Goal: Transaction & Acquisition: Purchase product/service

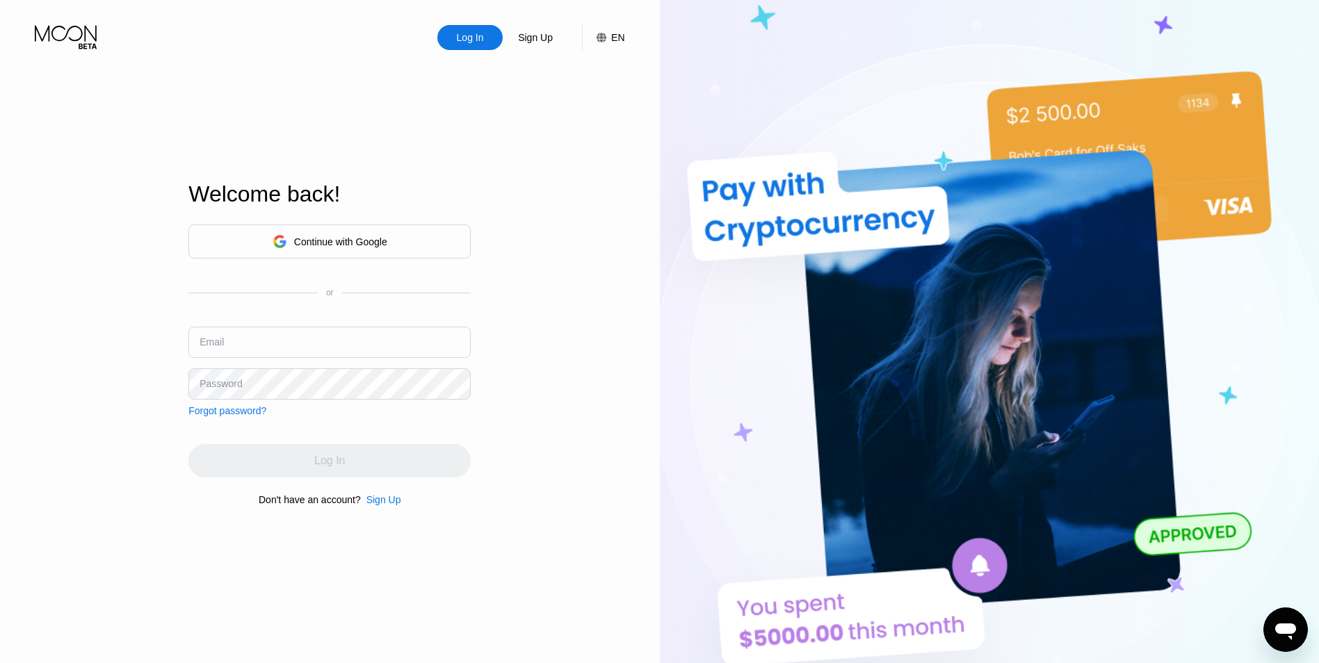
click at [273, 329] on input "text" at bounding box center [329, 342] width 282 height 31
click at [272, 333] on input "text" at bounding box center [329, 342] width 282 height 31
click at [218, 348] on input "text" at bounding box center [329, 342] width 282 height 31
paste input "admin@rankedsmurfs.com"
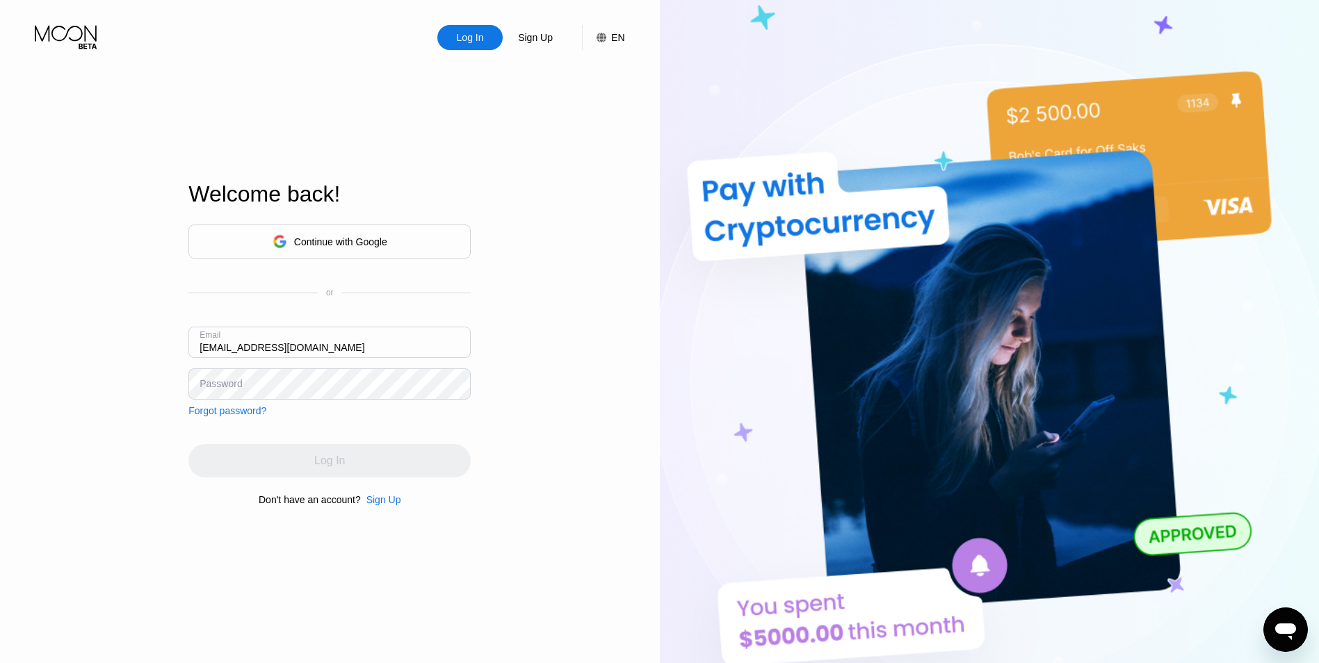
type input "admin@rankedsmurfs.com"
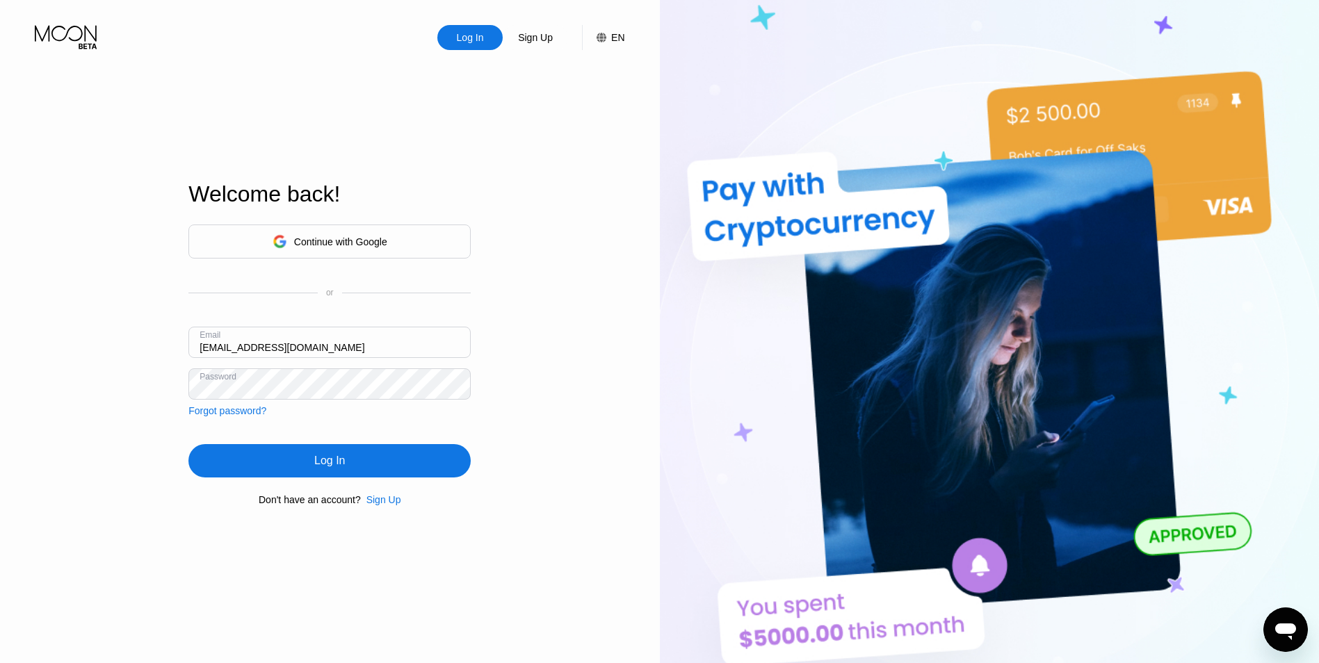
click at [260, 478] on div "Log In" at bounding box center [329, 460] width 282 height 33
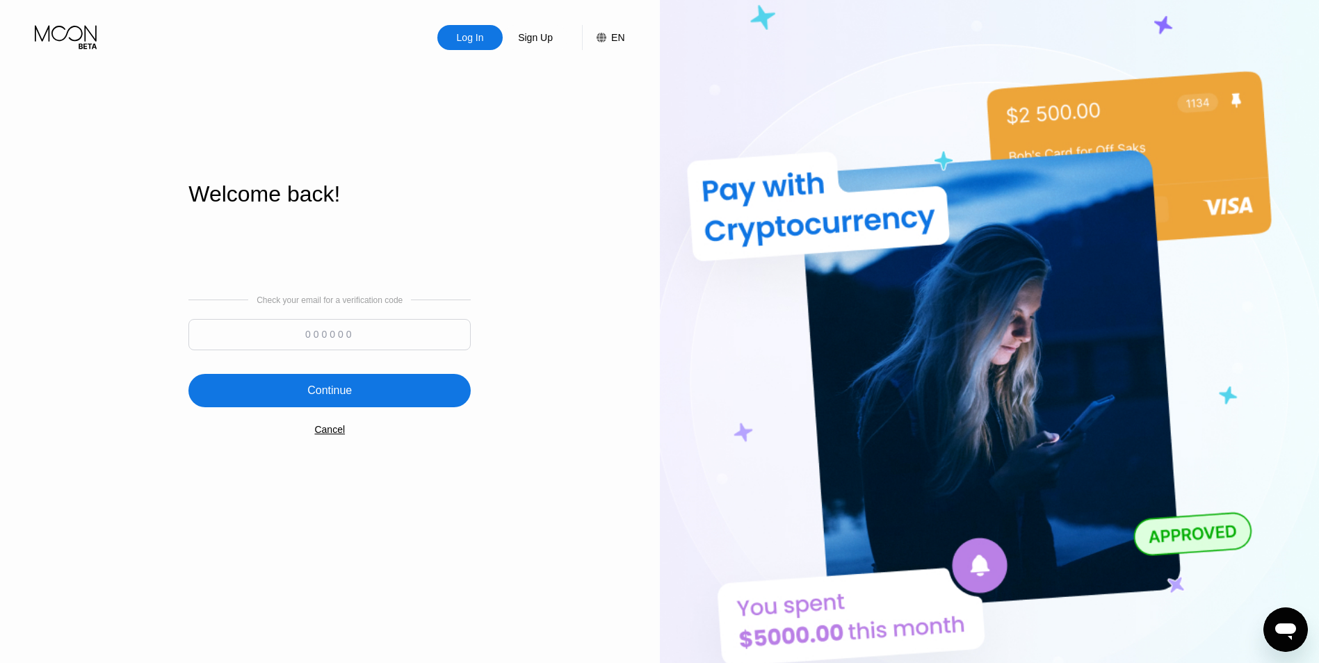
click at [325, 315] on div "Check your email for a verification code" at bounding box center [329, 326] width 282 height 62
click at [312, 324] on input at bounding box center [329, 334] width 282 height 31
paste input "641548"
type input "641548"
click at [219, 389] on div "Continue" at bounding box center [329, 390] width 282 height 33
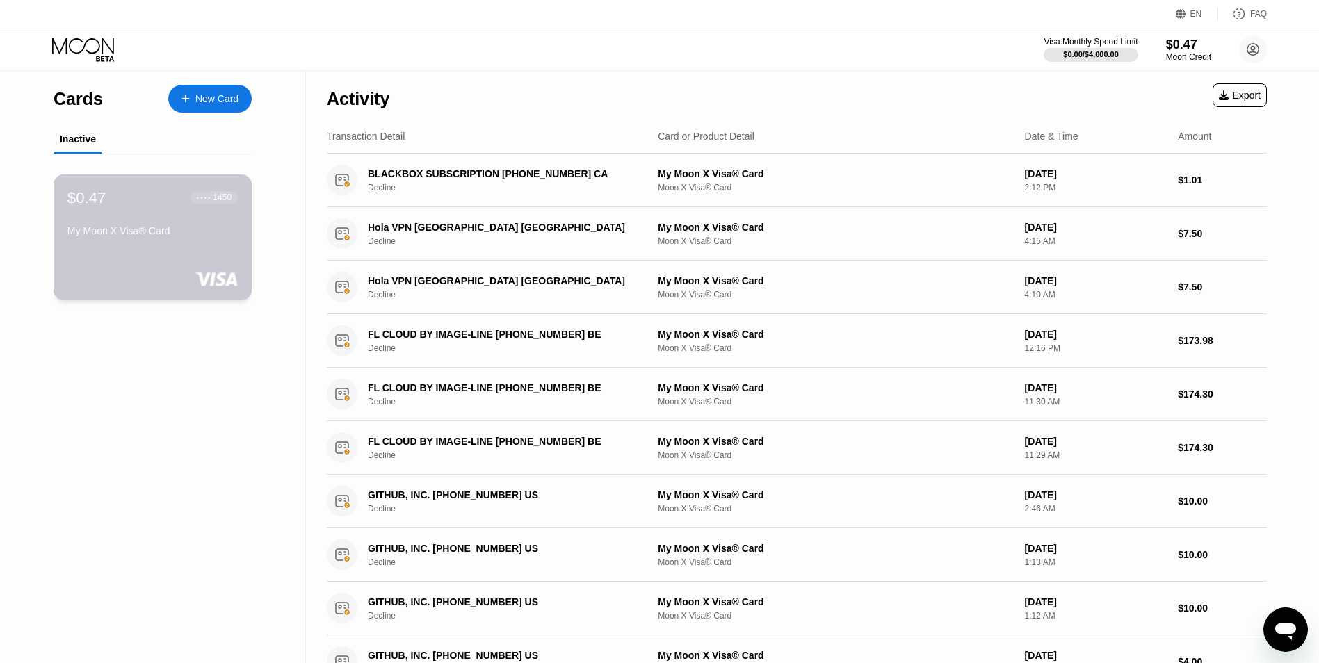
click at [161, 201] on div "$0.47 ● ● ● ● 1450" at bounding box center [152, 197] width 170 height 18
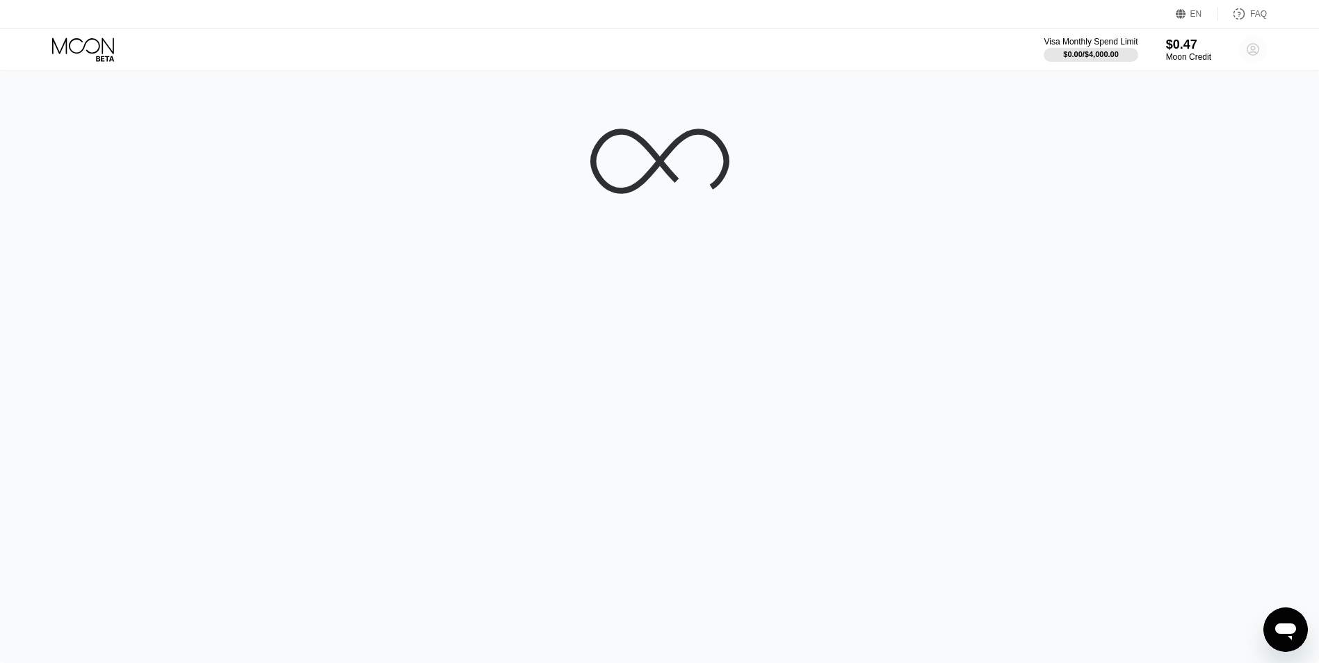
click at [1244, 41] on circle at bounding box center [1253, 49] width 28 height 28
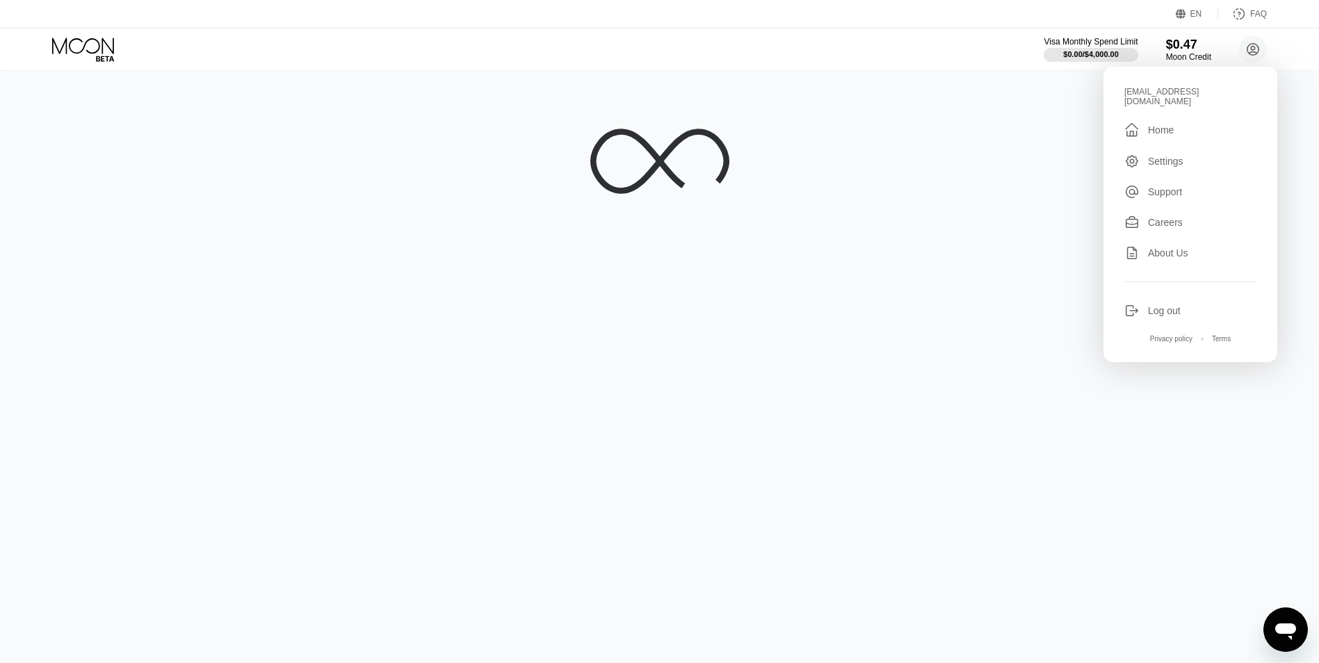
click at [1145, 293] on div "admin@rankedsmurfs.com  Home Settings Support Careers About Us Log out Privacy…" at bounding box center [1190, 214] width 174 height 295
click at [1143, 306] on div "Log out" at bounding box center [1190, 310] width 132 height 15
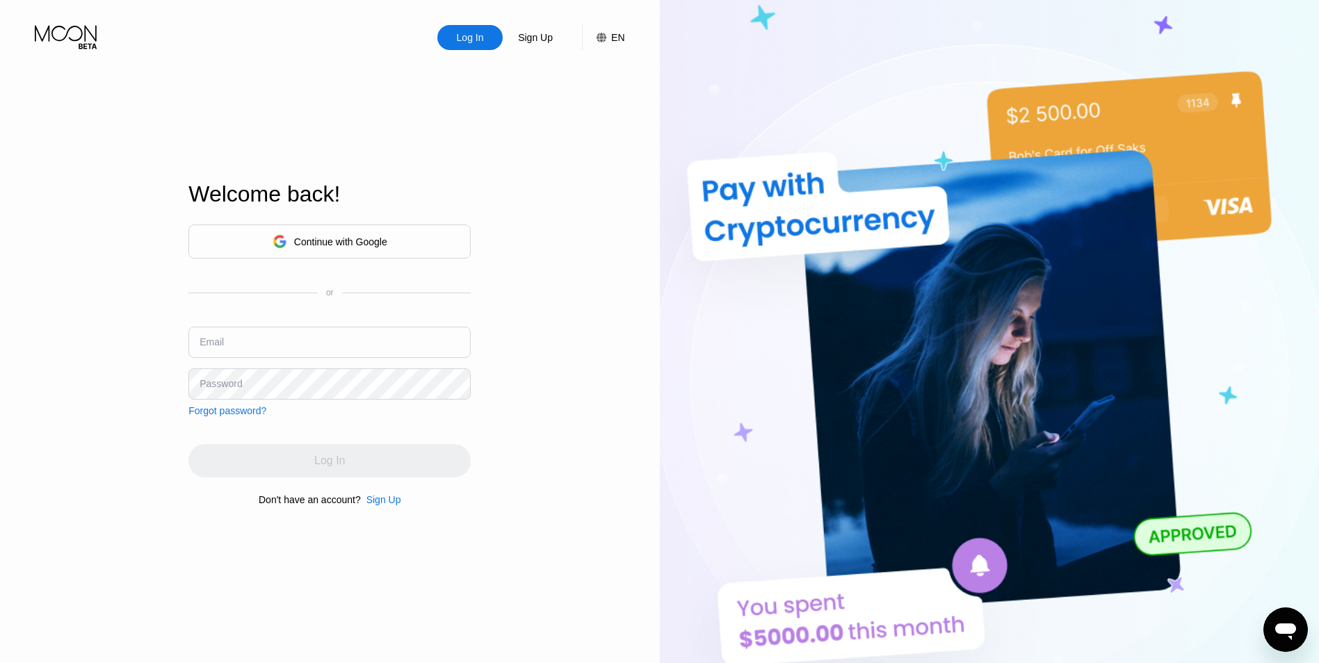
click at [316, 343] on input "text" at bounding box center [329, 342] width 282 height 31
paste input "admin@zsigma.net"
type input "admin@zsigma.net"
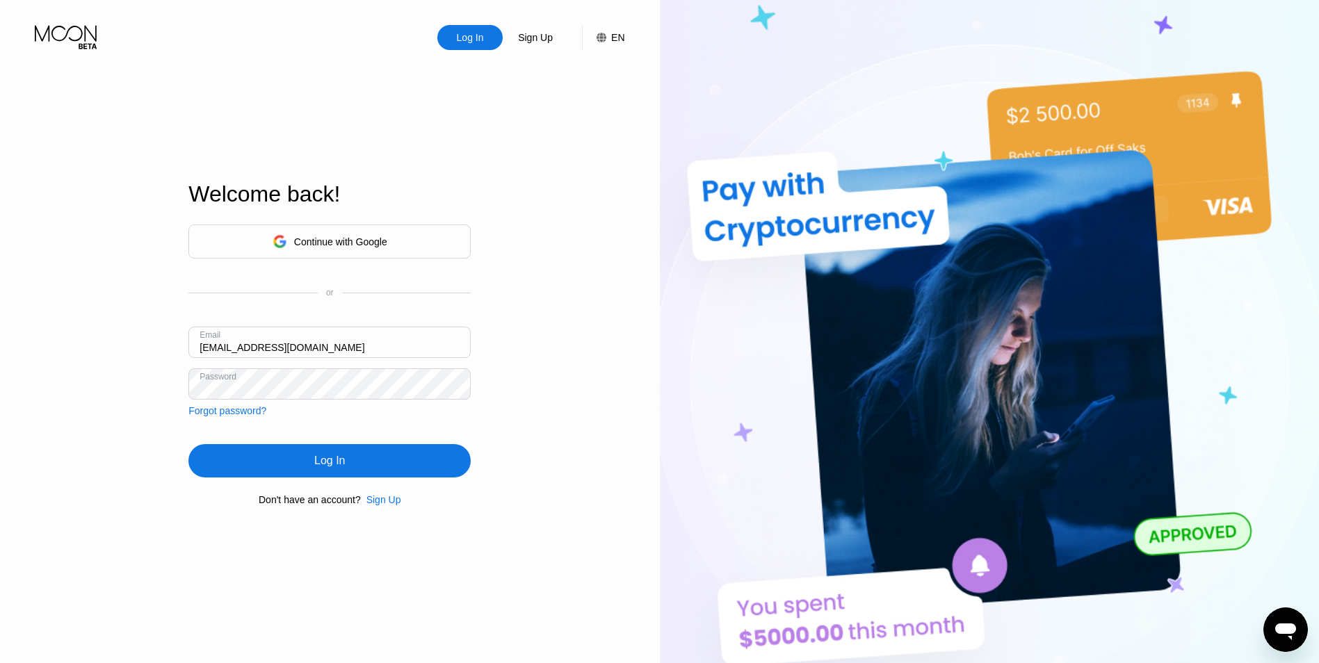
click at [226, 463] on div "Log In" at bounding box center [329, 460] width 282 height 33
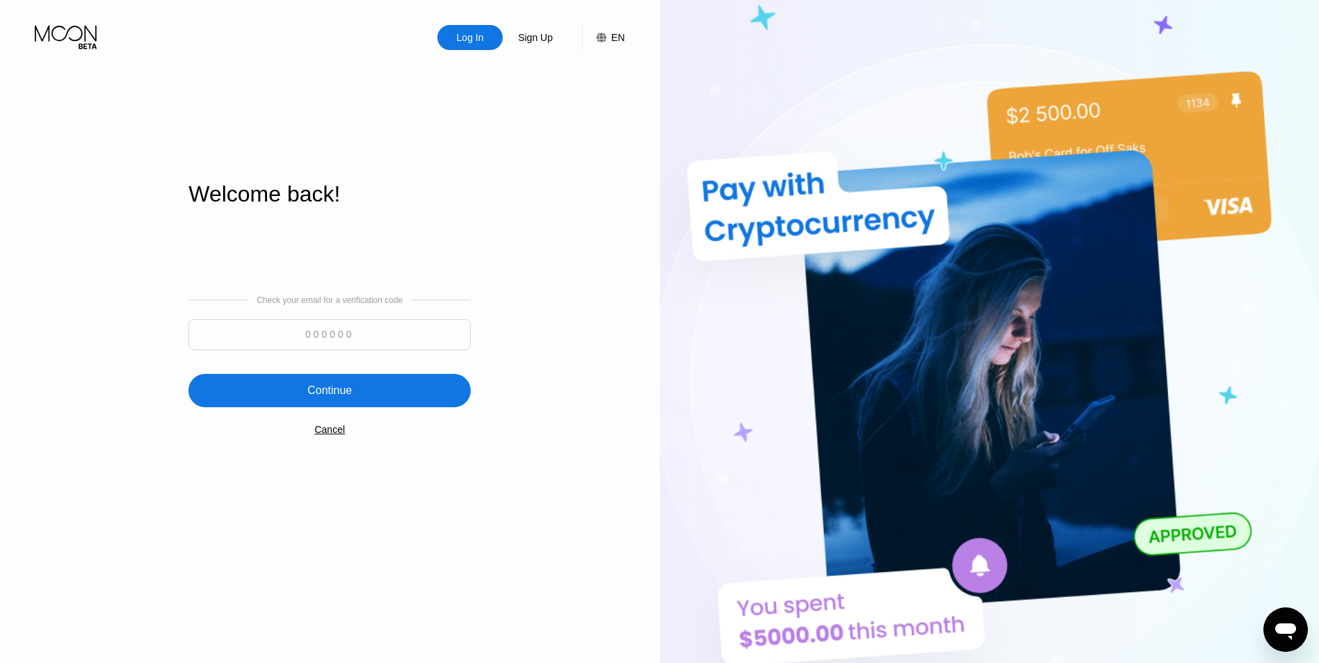
click at [388, 341] on input at bounding box center [329, 334] width 282 height 31
paste input "164578"
type input "164578"
drag, startPoint x: 434, startPoint y: 394, endPoint x: 418, endPoint y: 398, distance: 15.9
click at [432, 395] on div "Continue" at bounding box center [329, 390] width 282 height 33
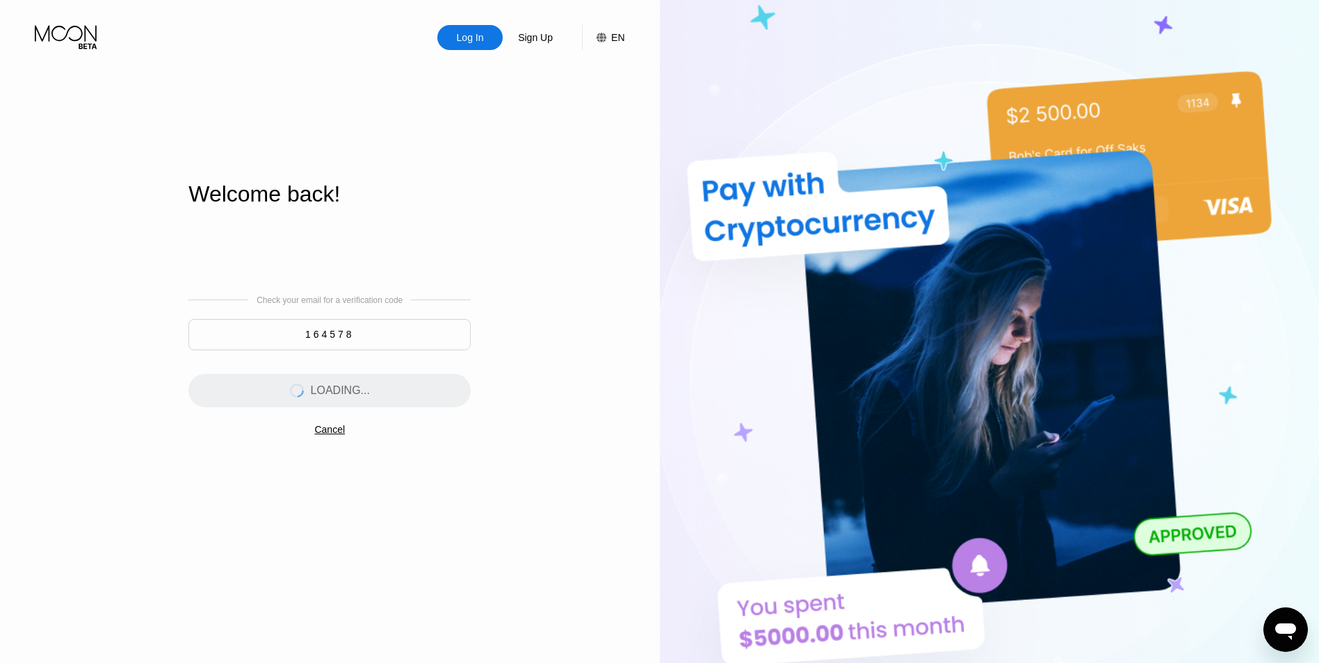
click at [376, 501] on div "Check your email for a verification code 164578 LOADING... Cancel" at bounding box center [329, 365] width 282 height 282
click at [387, 386] on div "LOADING..." at bounding box center [329, 390] width 282 height 33
click at [268, 388] on div "LOADING..." at bounding box center [329, 390] width 282 height 33
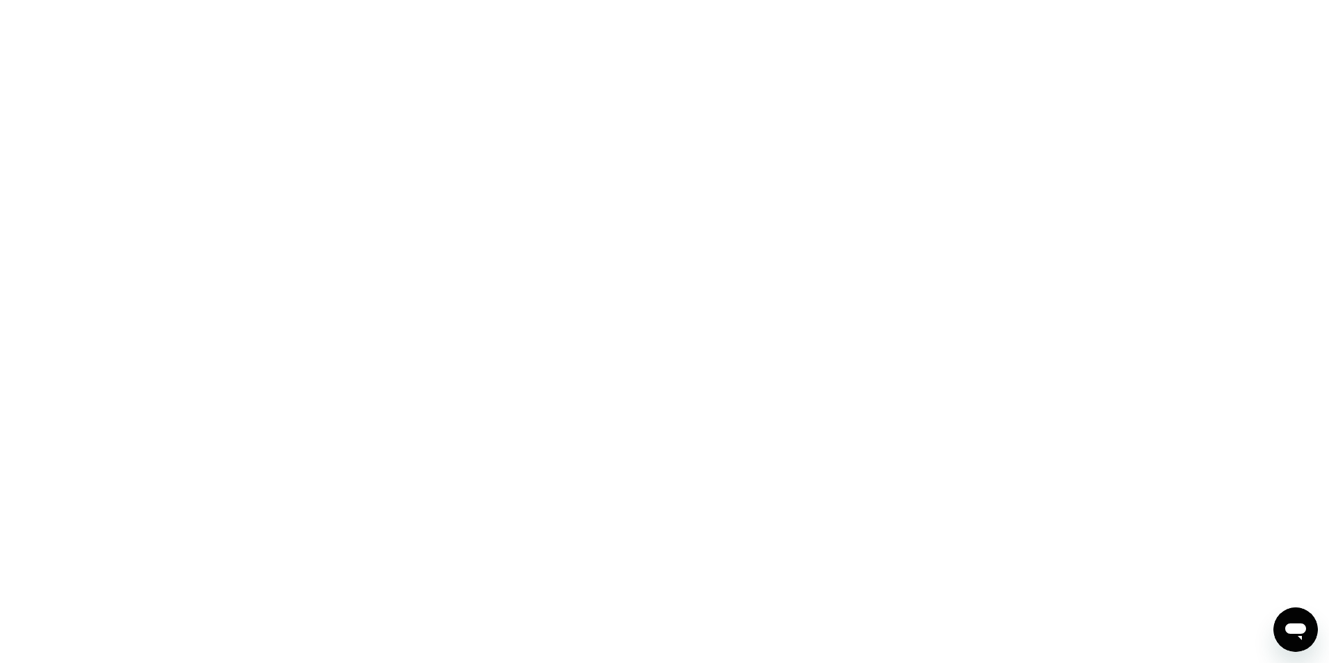
click at [496, 0] on div at bounding box center [664, 331] width 1329 height 663
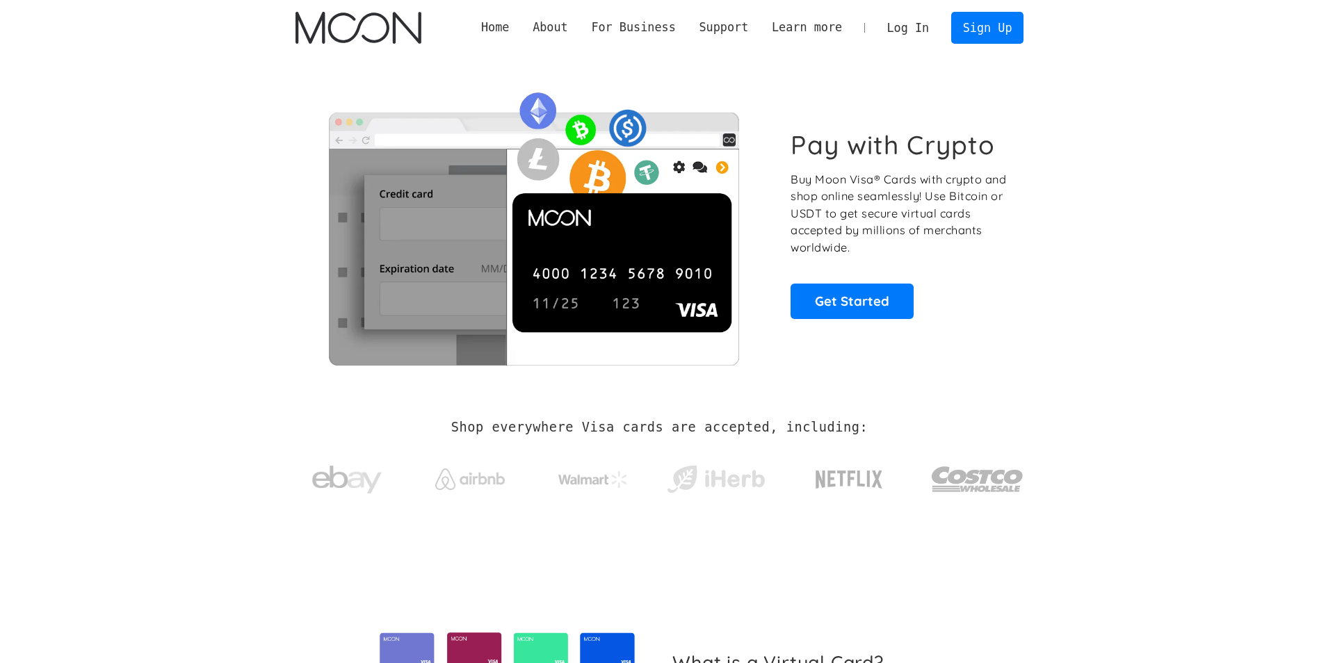
click at [908, 31] on link "Log In" at bounding box center [907, 28] width 65 height 31
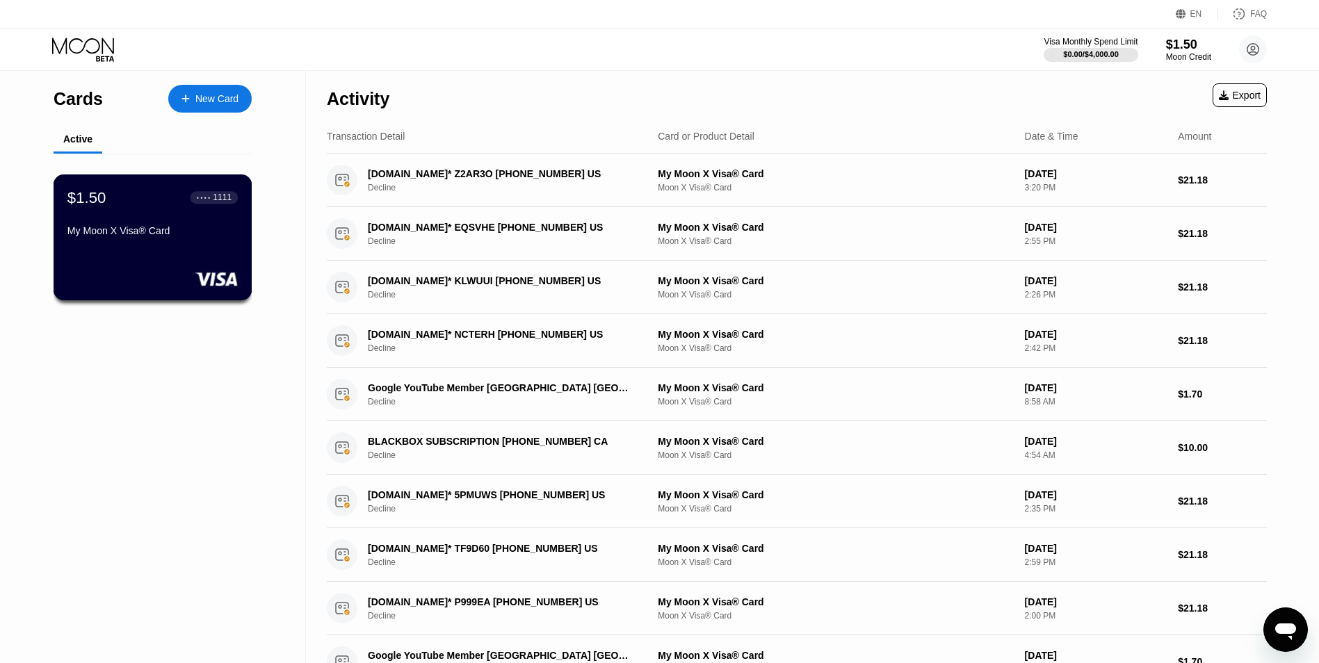
click at [149, 236] on div "My Moon X Visa® Card" at bounding box center [152, 230] width 170 height 11
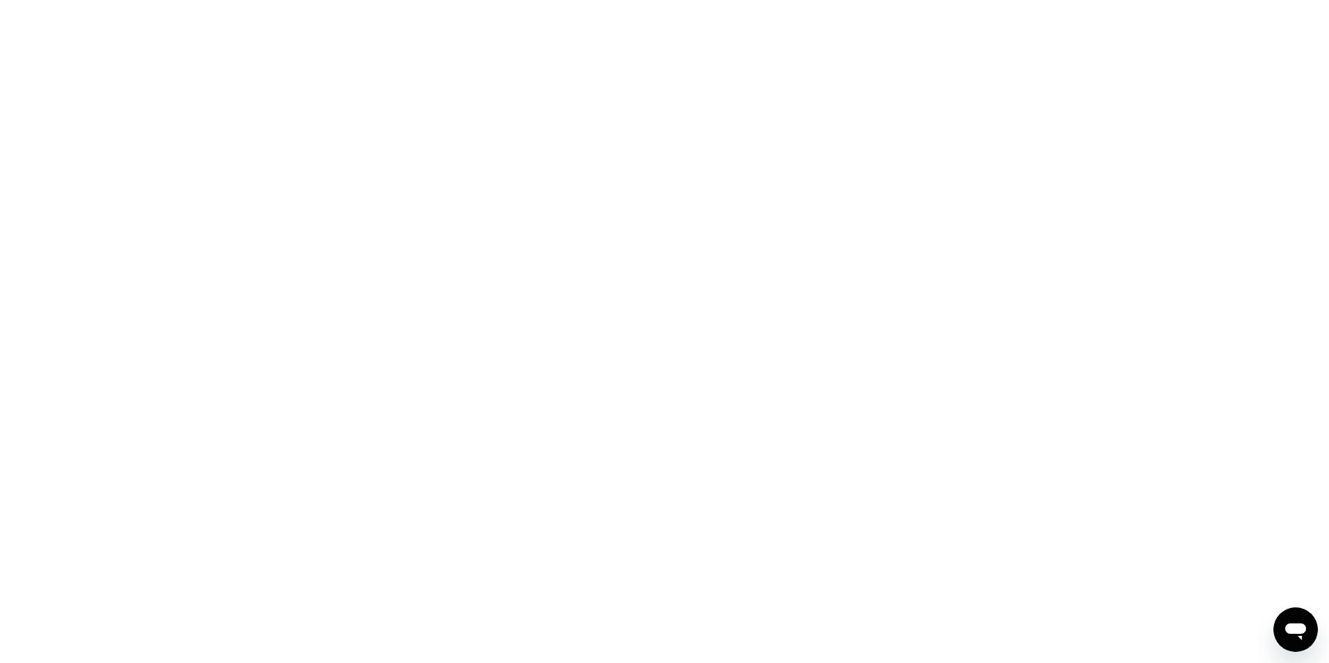
click at [525, 1] on div at bounding box center [664, 331] width 1329 height 663
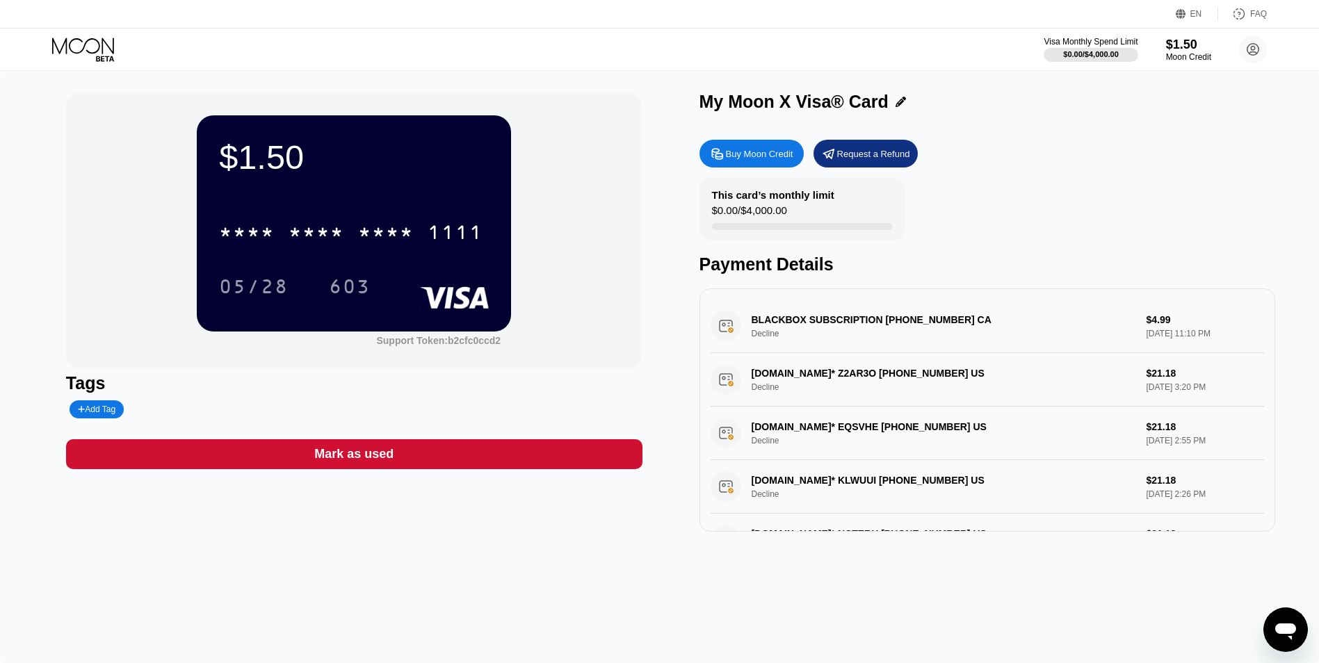
click at [320, 238] on div "* * * *" at bounding box center [316, 234] width 56 height 22
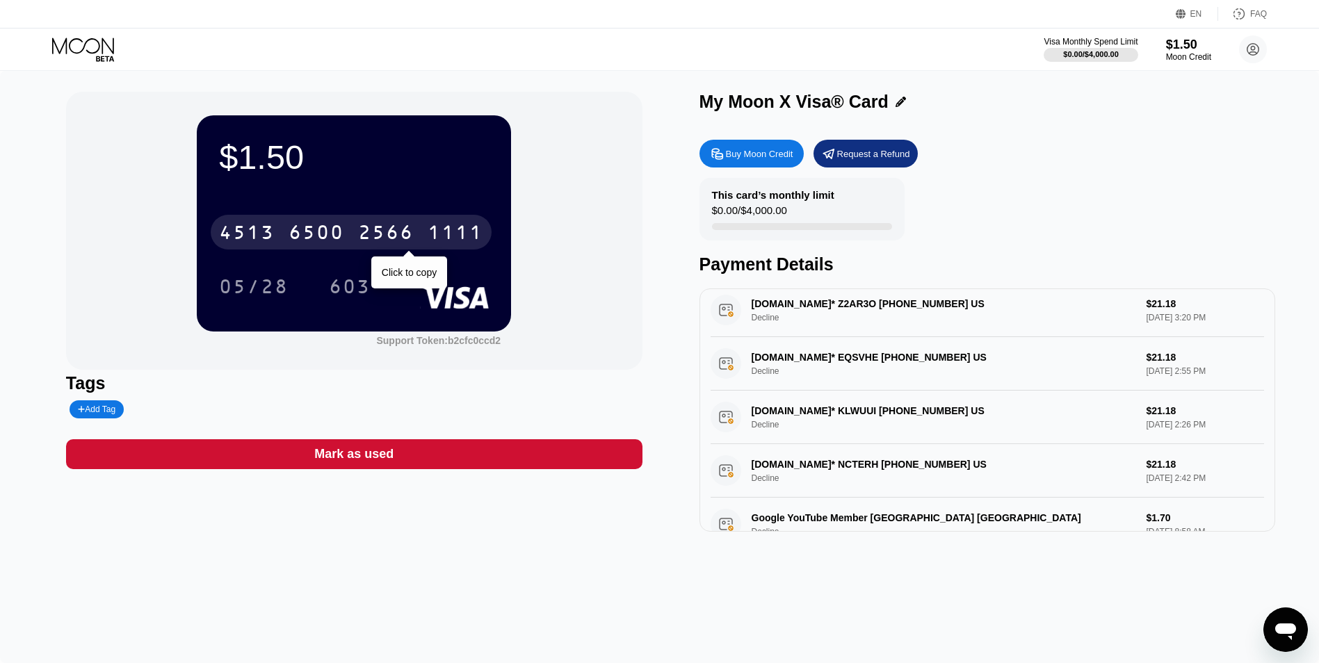
click at [373, 237] on div "2566" at bounding box center [386, 234] width 56 height 22
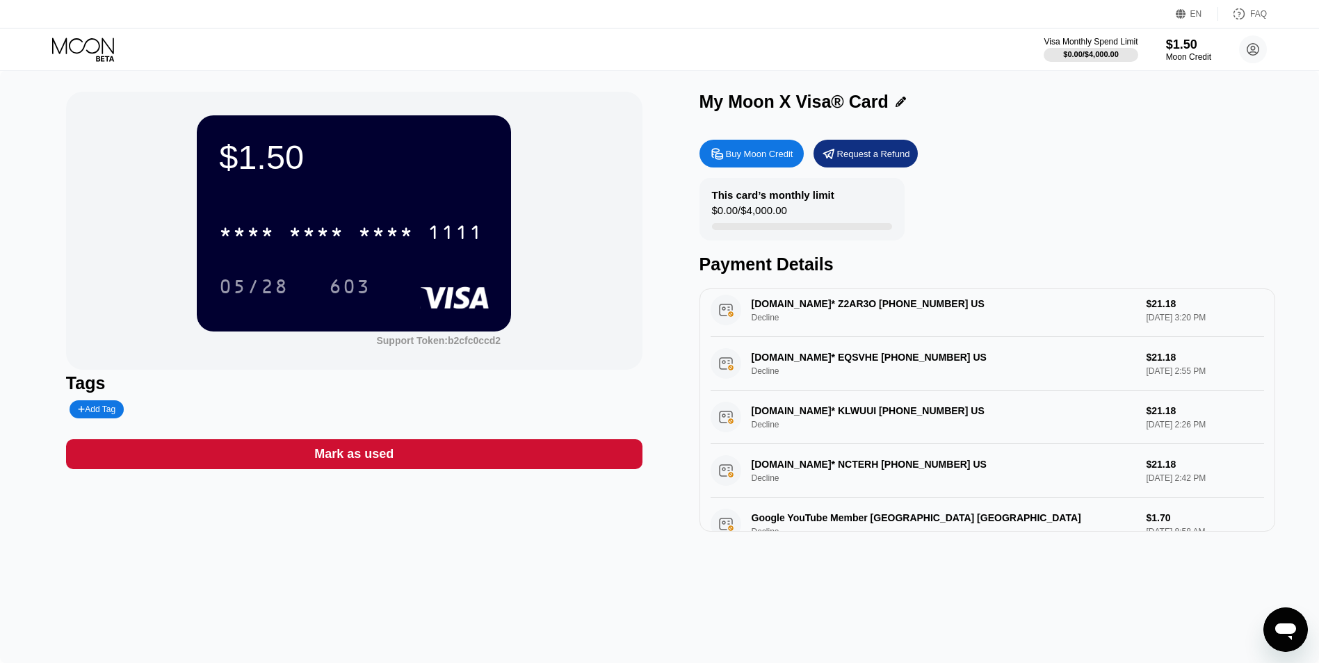
scroll to position [0, 0]
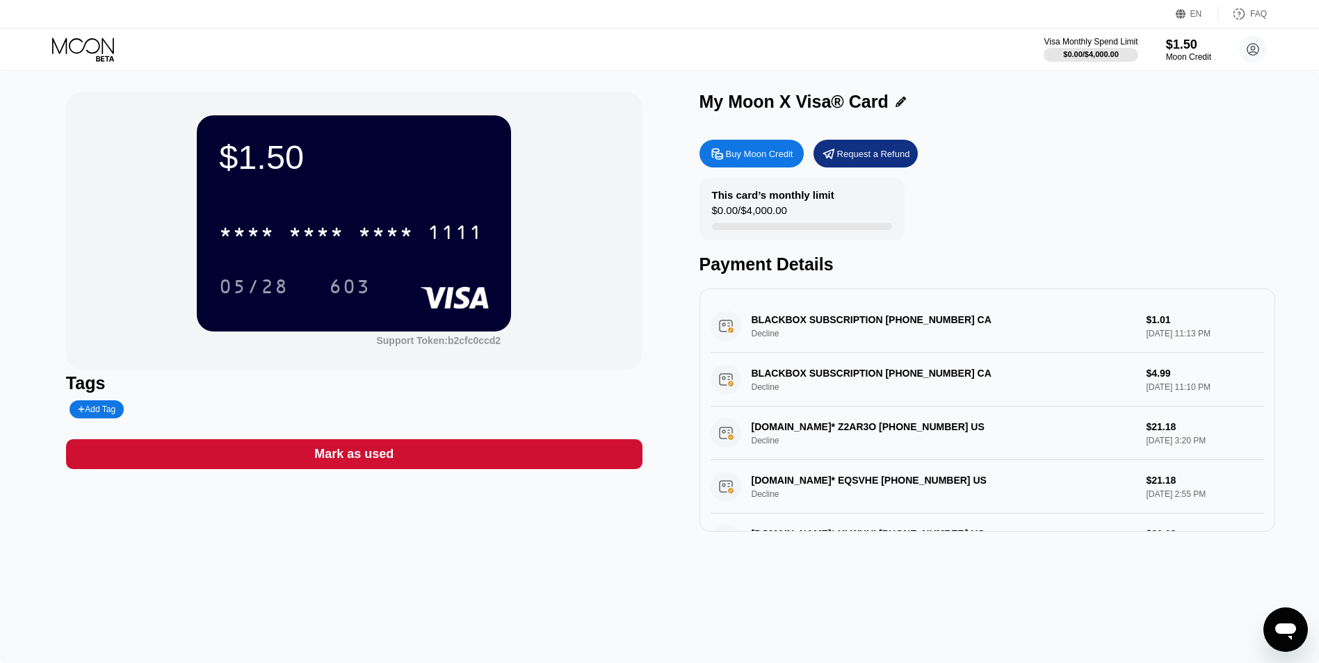
click at [897, 312] on div "BLACKBOX SUBSCRIPTION [PHONE_NUMBER] CA Decline $1.01 [DATE] 11:13 PM" at bounding box center [987, 327] width 554 height 54
click at [879, 341] on div "BLACKBOX SUBSCRIPTION [PHONE_NUMBER] CA Decline $1.01 [DATE] 11:13 PM" at bounding box center [987, 327] width 554 height 54
click at [878, 341] on div "BLACKBOX SUBSCRIPTION +14388838281 CA Decline $1.01 Sep 22, 2025 11:13 PM" at bounding box center [987, 327] width 554 height 54
click at [783, 325] on div "BLACKBOX SUBSCRIPTION +14388838281 CA Decline $1.01 Sep 22, 2025 11:13 PM" at bounding box center [987, 327] width 554 height 54
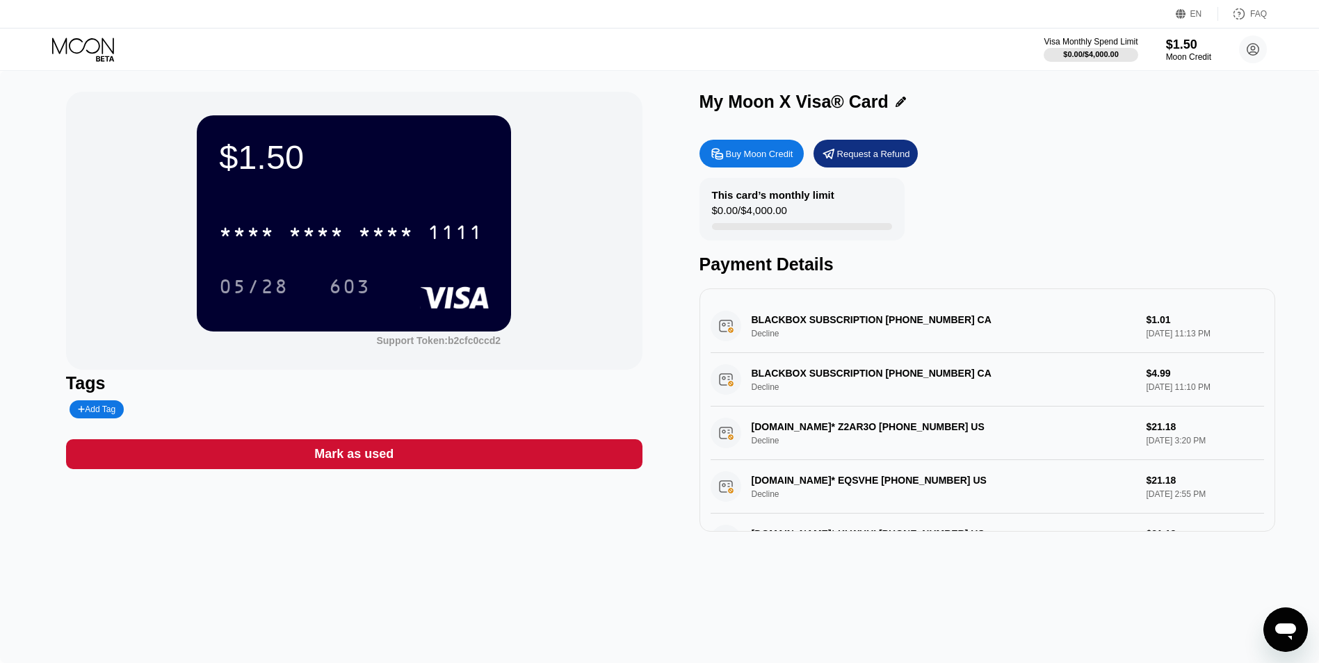
click at [250, 146] on div "$1.50" at bounding box center [354, 157] width 270 height 39
click at [764, 145] on div "Buy Moon Credit" at bounding box center [751, 154] width 104 height 28
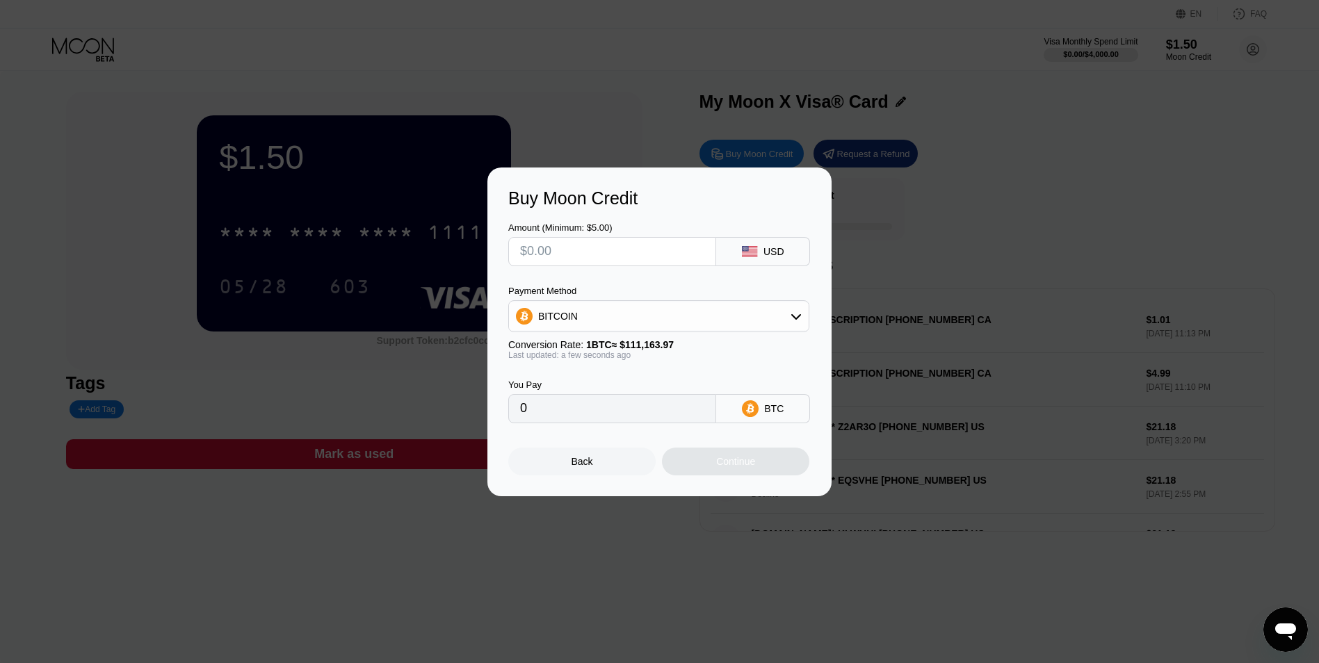
click at [631, 260] on input "text" at bounding box center [612, 252] width 184 height 28
click at [687, 318] on div "BITCOIN" at bounding box center [659, 316] width 300 height 28
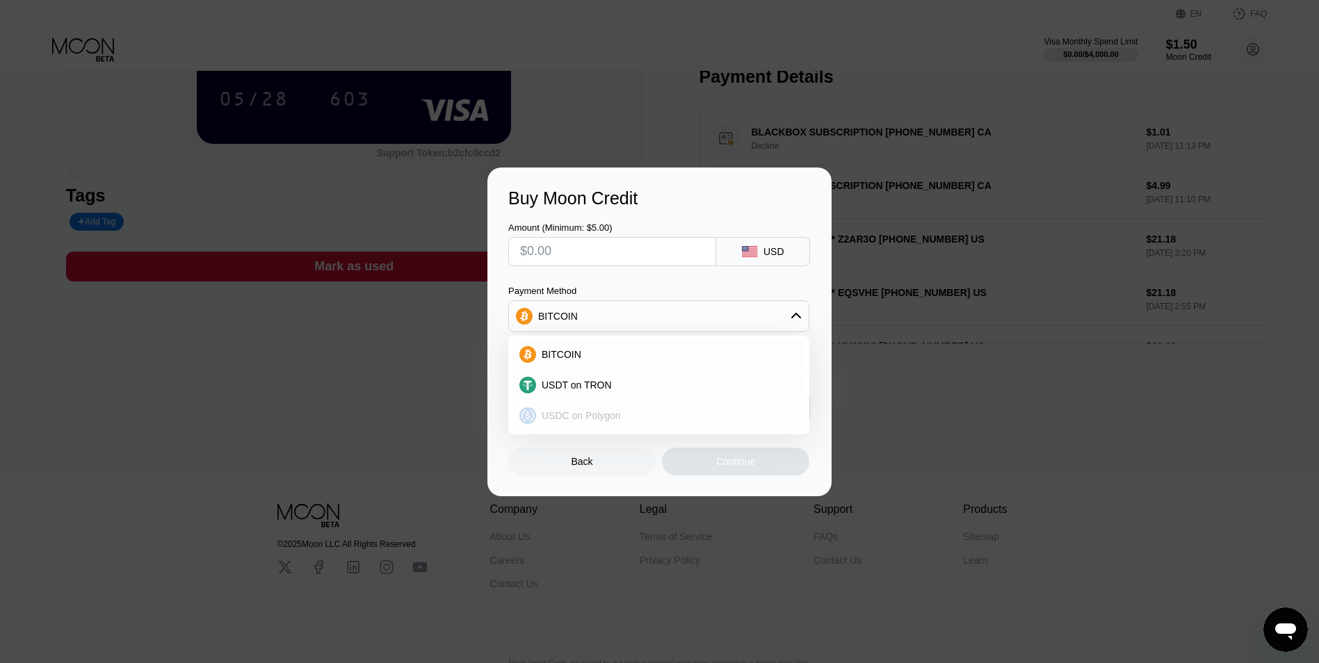
scroll to position [209, 0]
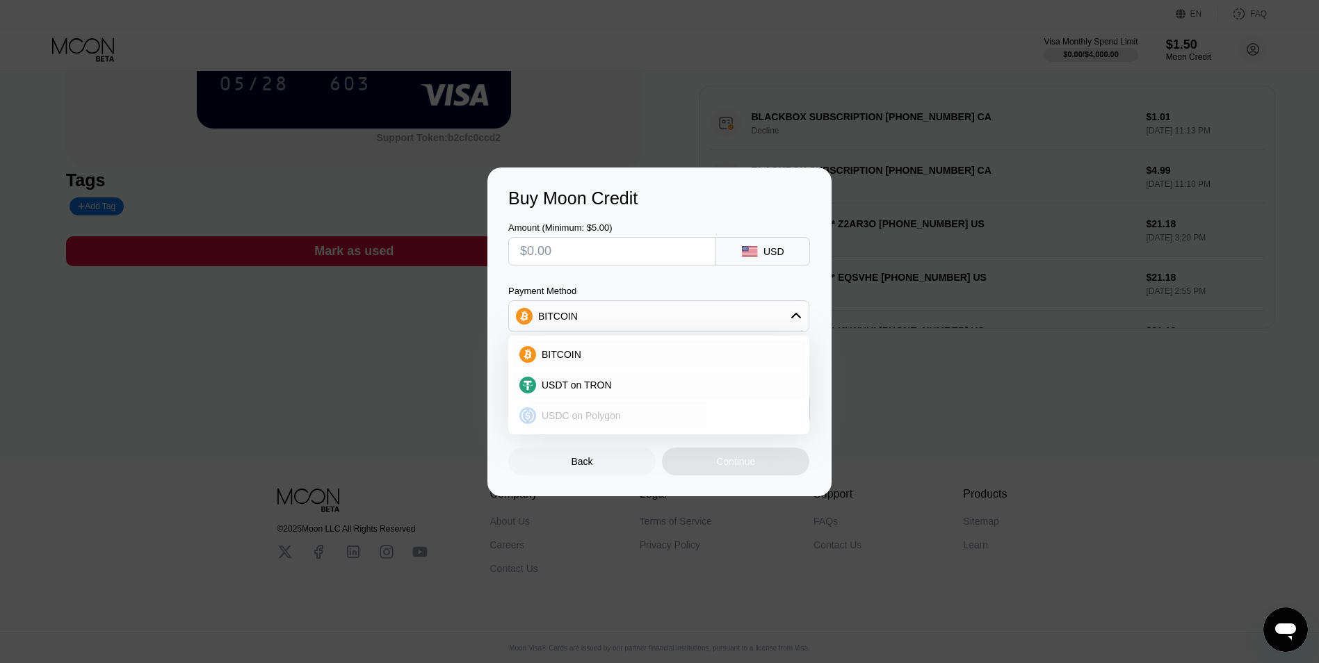
click at [634, 412] on div "USDC on Polygon" at bounding box center [667, 415] width 262 height 11
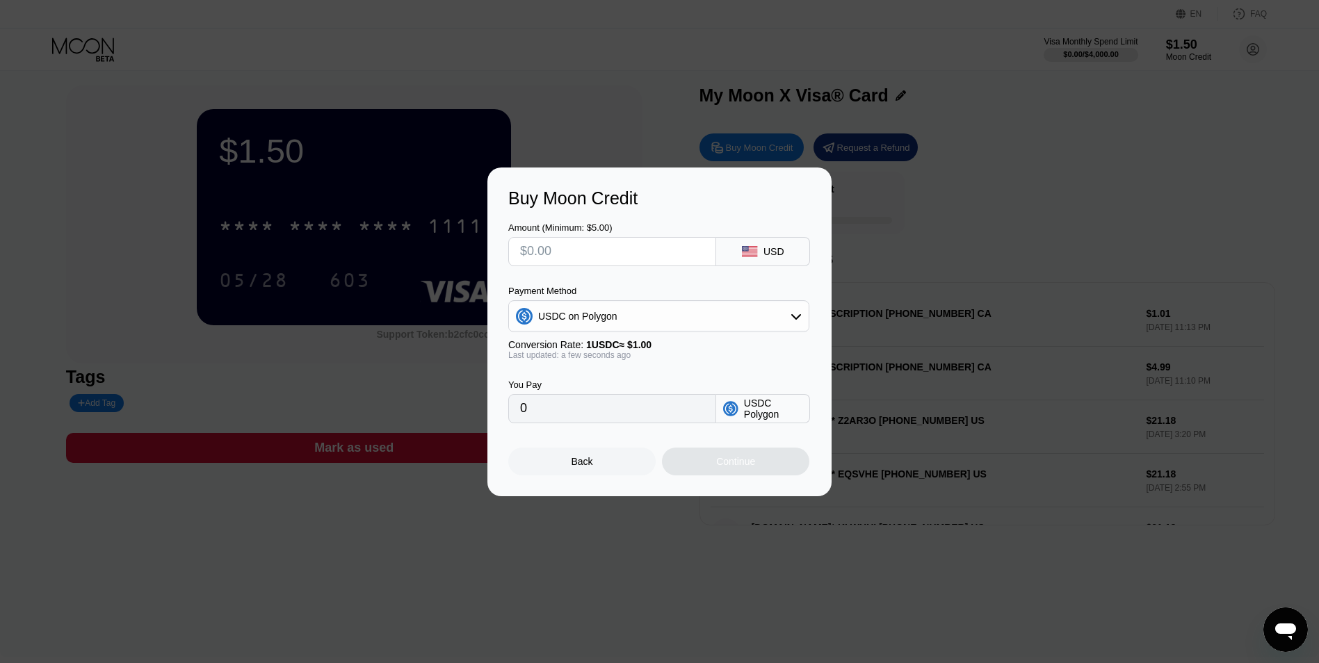
scroll to position [0, 0]
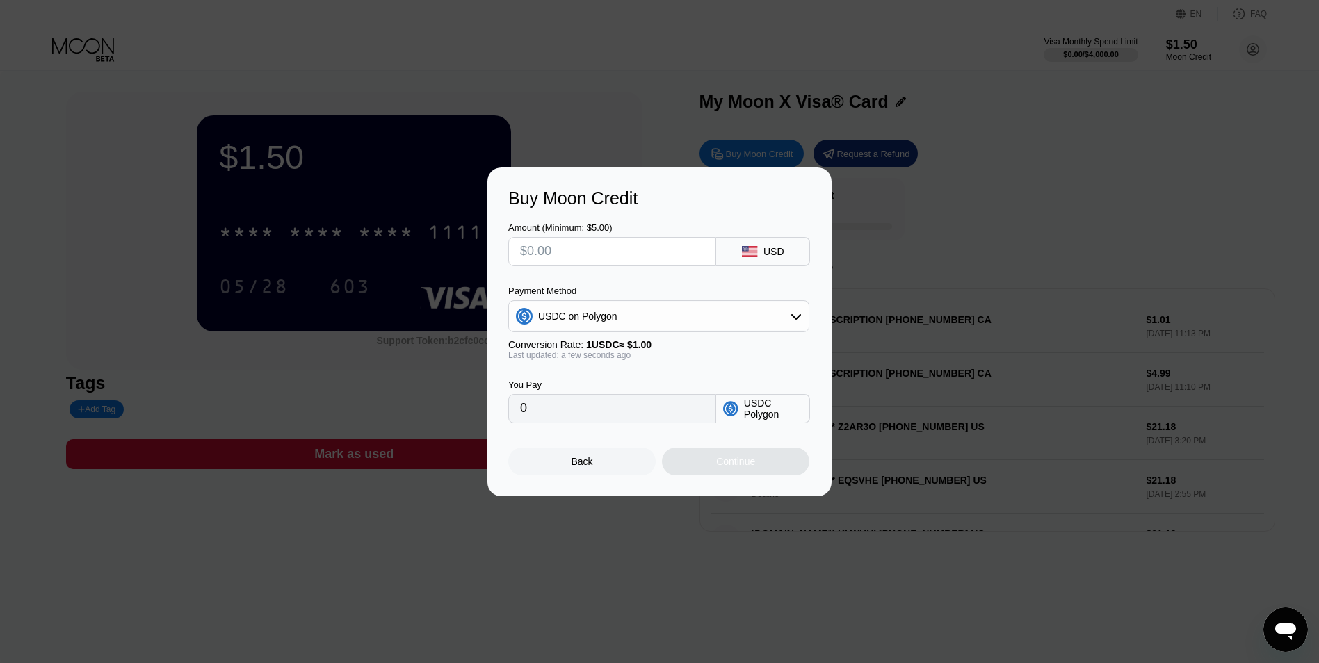
click at [587, 261] on input "text" at bounding box center [612, 252] width 184 height 28
click at [676, 410] on input "0" at bounding box center [612, 409] width 184 height 28
click at [744, 415] on div "USDC Polygon" at bounding box center [773, 409] width 58 height 22
click at [642, 423] on input "0" at bounding box center [612, 409] width 184 height 28
click at [631, 415] on input "0" at bounding box center [612, 409] width 184 height 28
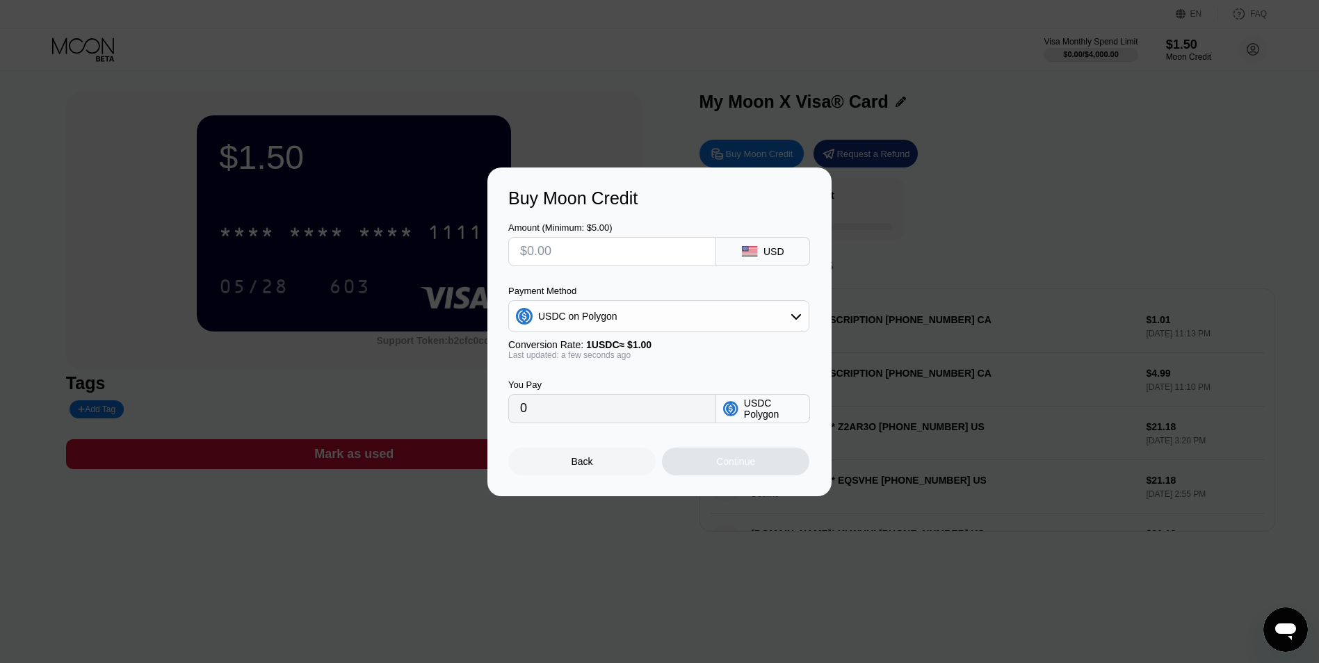
click at [629, 415] on input "0" at bounding box center [612, 409] width 184 height 28
drag, startPoint x: 629, startPoint y: 415, endPoint x: 619, endPoint y: 414, distance: 10.5
click at [619, 414] on input "0" at bounding box center [612, 409] width 184 height 28
click at [599, 414] on input "0" at bounding box center [612, 409] width 184 height 28
click at [532, 410] on input "0" at bounding box center [612, 409] width 184 height 28
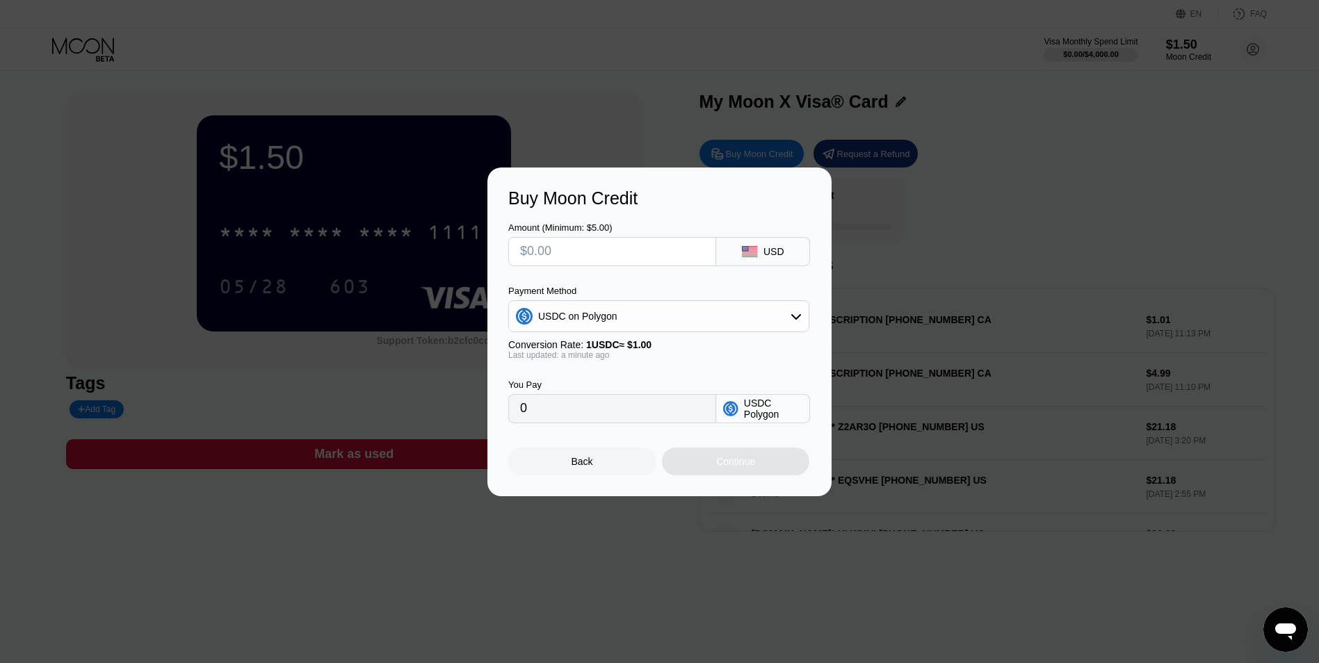
click at [649, 332] on div "Payment Method USDC on Polygon Conversion Rate: 1 USDC ≈ $1.00 Last updated: a …" at bounding box center [658, 323] width 301 height 74
click at [649, 303] on div "USDC on Polygon" at bounding box center [659, 316] width 300 height 28
click at [620, 391] on div "USDT on TRON" at bounding box center [667, 385] width 262 height 11
click at [616, 319] on div "USDT on TRON" at bounding box center [659, 316] width 300 height 28
click at [618, 411] on div "USDC on Polygon" at bounding box center [667, 415] width 262 height 11
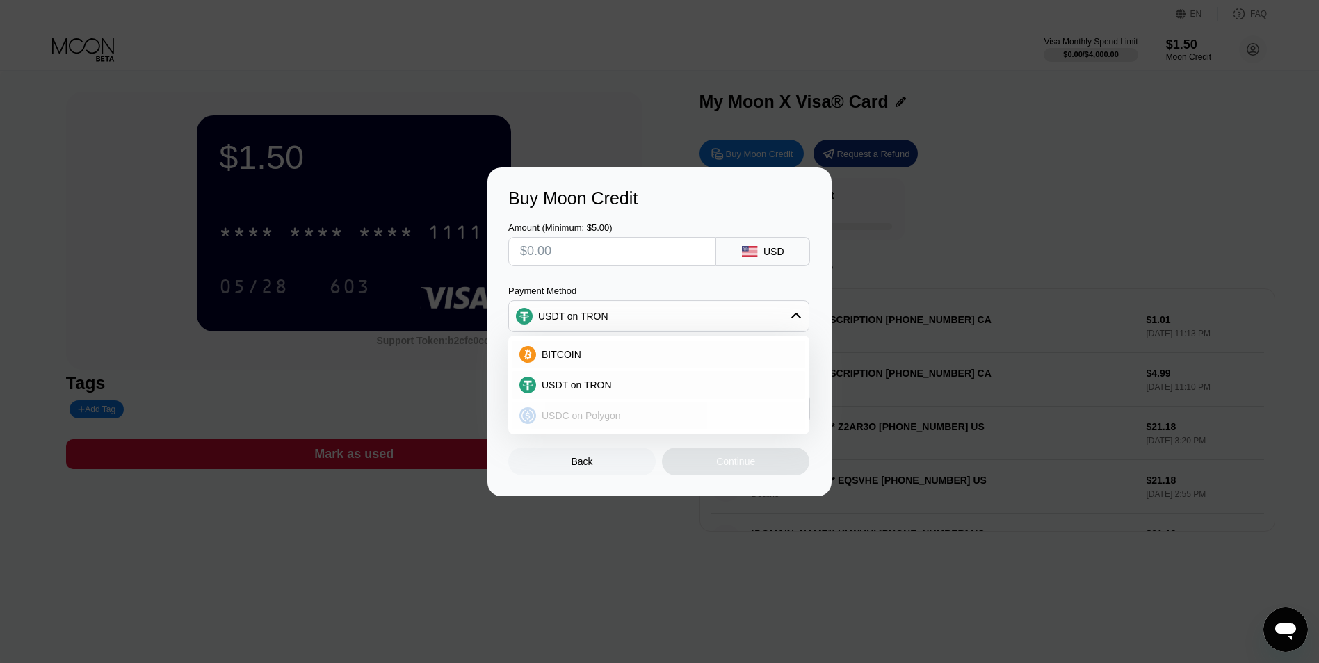
type input "0"
click at [619, 326] on div "USDC on Polygon" at bounding box center [659, 316] width 300 height 28
click at [677, 289] on div "Payment Method" at bounding box center [658, 291] width 301 height 10
click at [627, 401] on div "USDC on Polygon" at bounding box center [658, 415] width 301 height 31
click at [655, 469] on div "Back" at bounding box center [581, 462] width 147 height 28
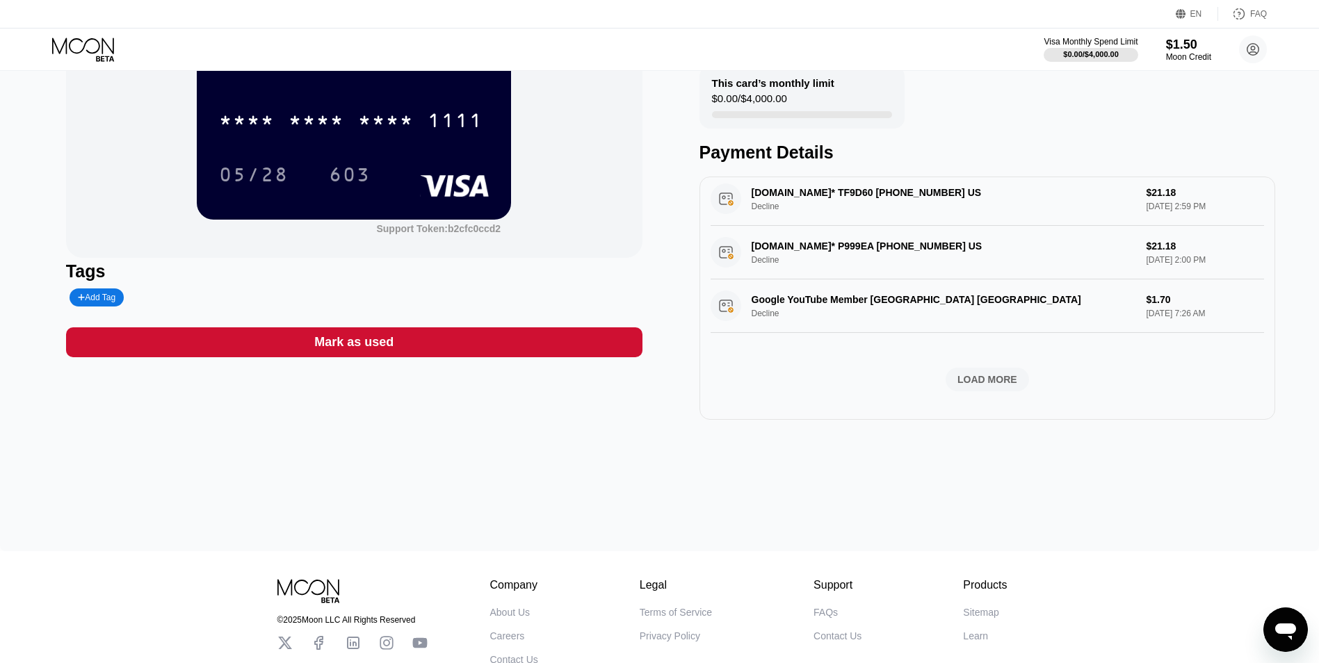
scroll to position [139, 0]
